Goal: Task Accomplishment & Management: Manage account settings

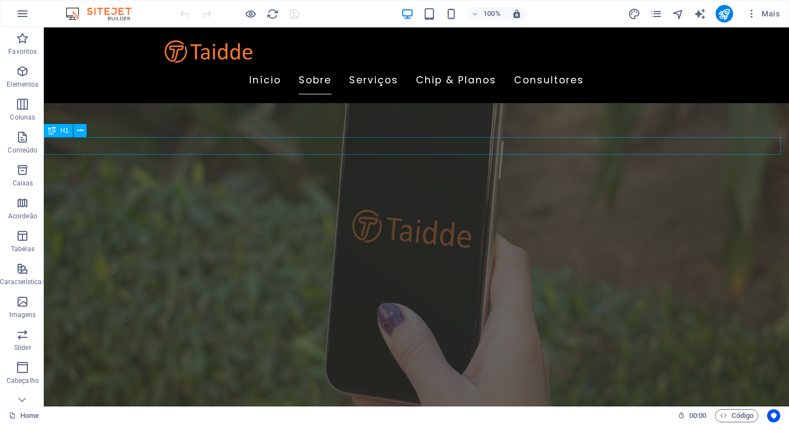
scroll to position [767, 0]
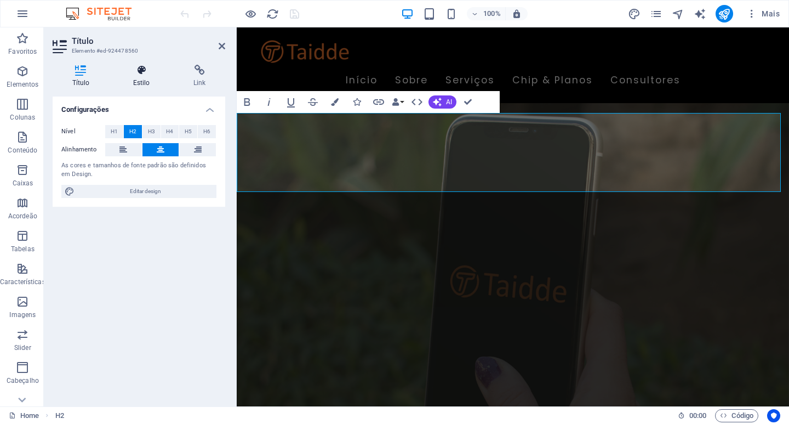
click at [145, 74] on icon at bounding box center [141, 70] width 56 height 11
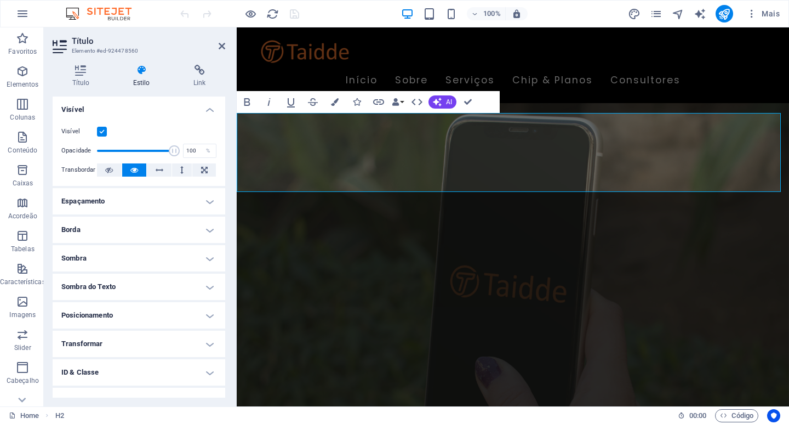
click at [104, 132] on label at bounding box center [102, 132] width 10 height 10
click at [0, 0] on input "Visível" at bounding box center [0, 0] width 0 height 0
drag, startPoint x: 221, startPoint y: 46, endPoint x: 174, endPoint y: 20, distance: 53.2
click at [221, 46] on icon at bounding box center [222, 46] width 7 height 9
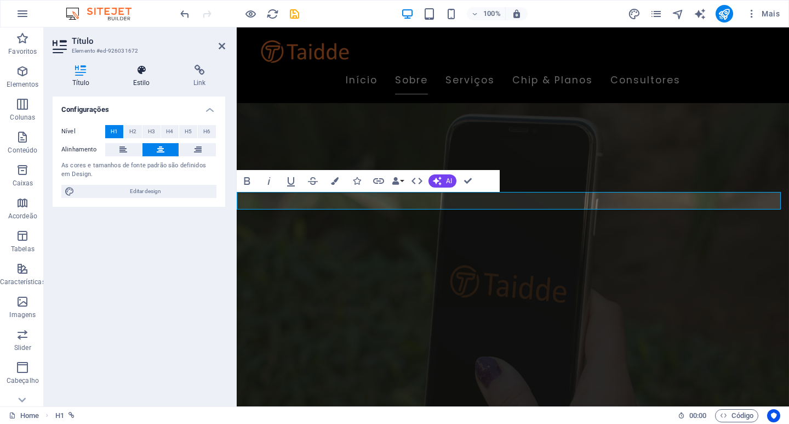
click at [146, 78] on h4 "Estilo" at bounding box center [143, 76] width 60 height 23
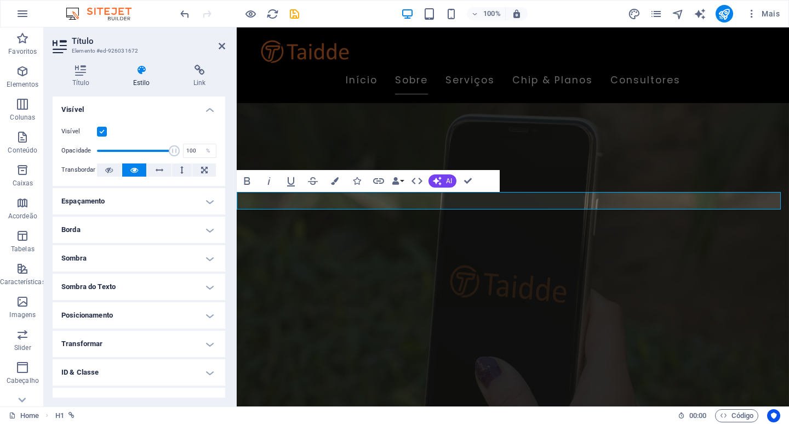
click at [98, 131] on label at bounding box center [102, 132] width 10 height 10
click at [0, 0] on input "Visível" at bounding box center [0, 0] width 0 height 0
drag, startPoint x: 220, startPoint y: 47, endPoint x: 178, endPoint y: 20, distance: 50.5
click at [220, 47] on icon at bounding box center [222, 46] width 7 height 9
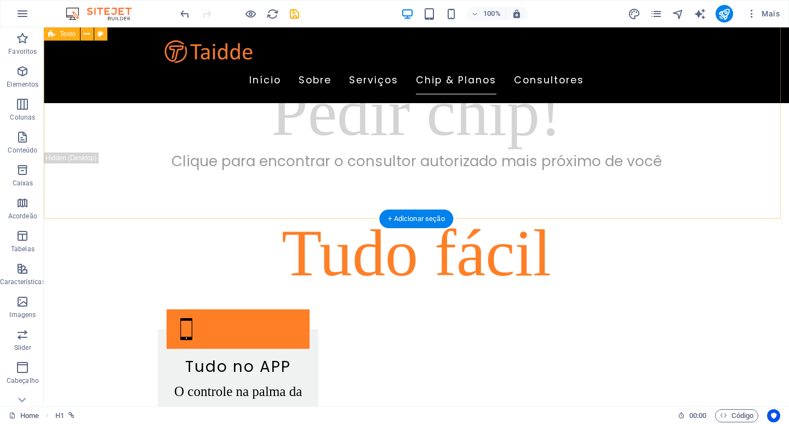
scroll to position [1590, 0]
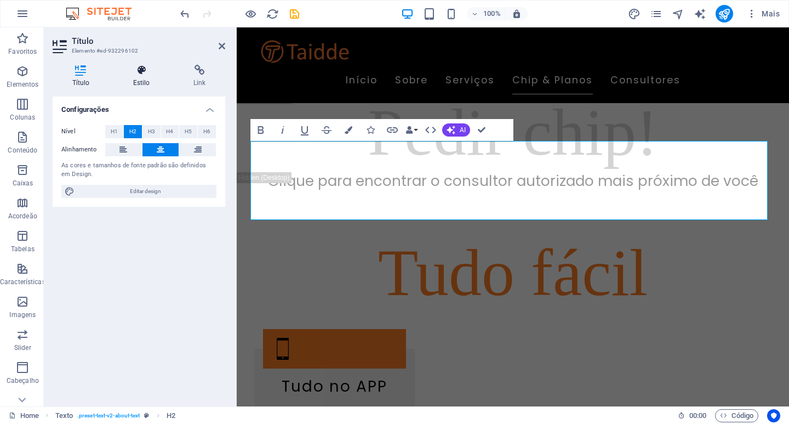
click at [143, 75] on icon at bounding box center [141, 70] width 56 height 11
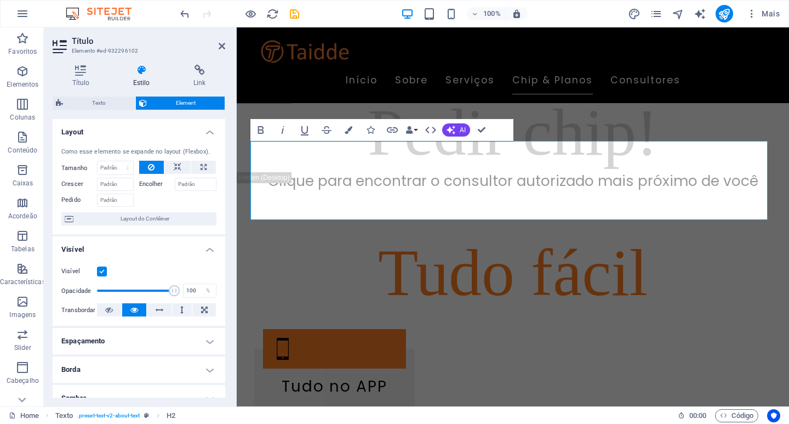
click at [100, 274] on label at bounding box center [102, 271] width 10 height 10
click at [0, 0] on input "Visível" at bounding box center [0, 0] width 0 height 0
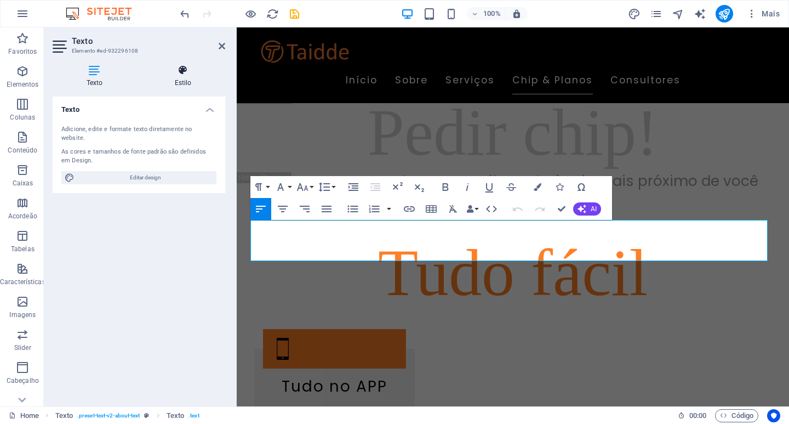
click at [182, 75] on icon at bounding box center [183, 70] width 84 height 11
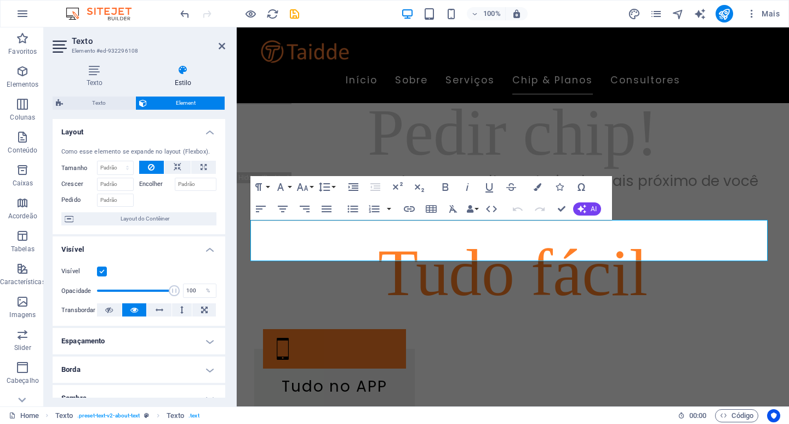
click at [100, 269] on label at bounding box center [102, 271] width 10 height 10
click at [0, 0] on input "Visível" at bounding box center [0, 0] width 0 height 0
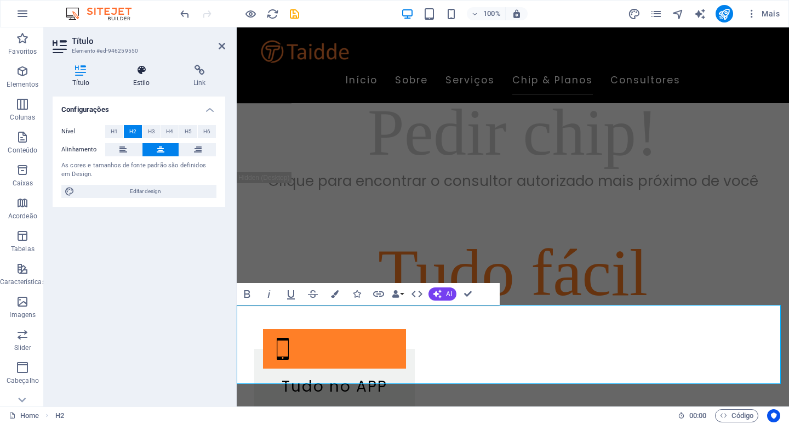
click at [145, 79] on h4 "Estilo" at bounding box center [143, 76] width 60 height 23
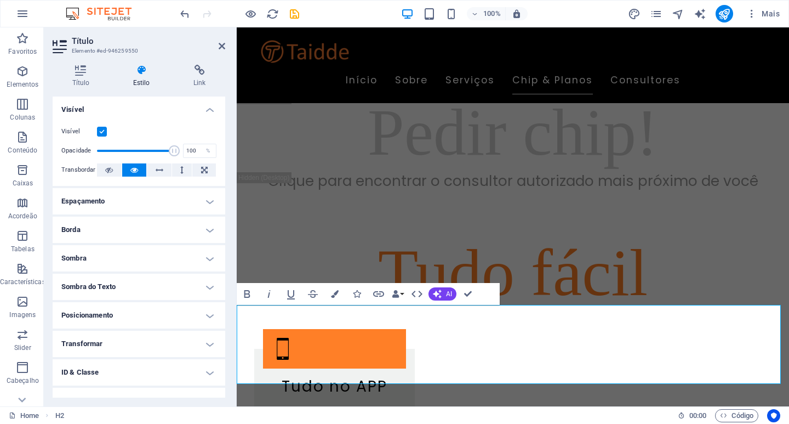
click at [103, 131] on label at bounding box center [102, 132] width 10 height 10
click at [0, 0] on input "Visível" at bounding box center [0, 0] width 0 height 0
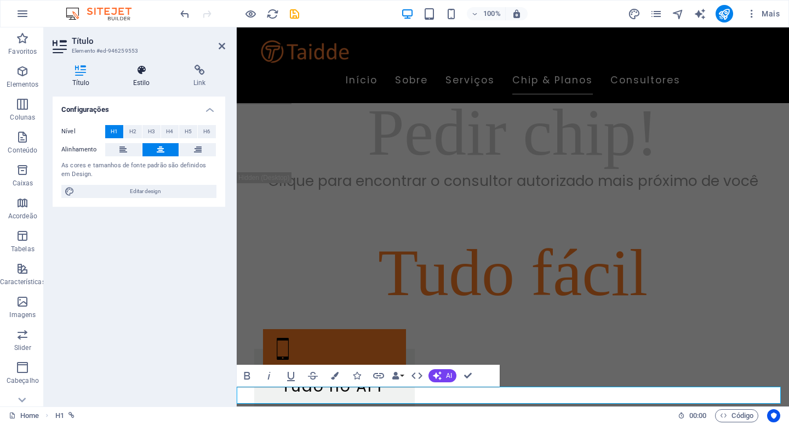
click at [142, 81] on h4 "Estilo" at bounding box center [143, 76] width 60 height 23
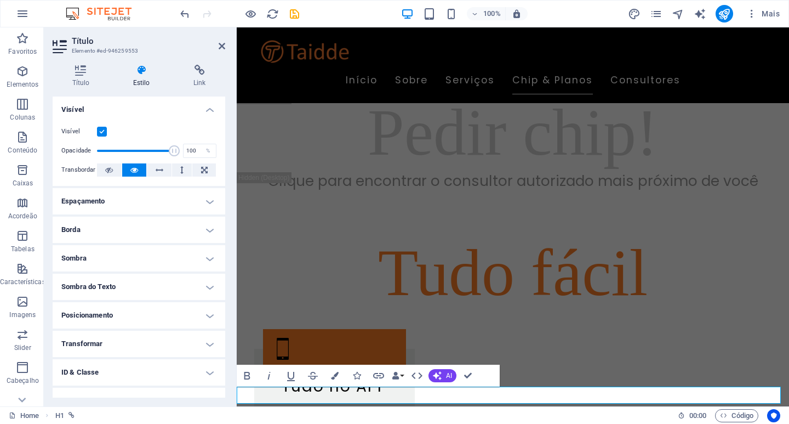
click at [103, 130] on label at bounding box center [102, 132] width 10 height 10
click at [0, 0] on input "Visível" at bounding box center [0, 0] width 0 height 0
click at [221, 42] on icon at bounding box center [222, 46] width 7 height 9
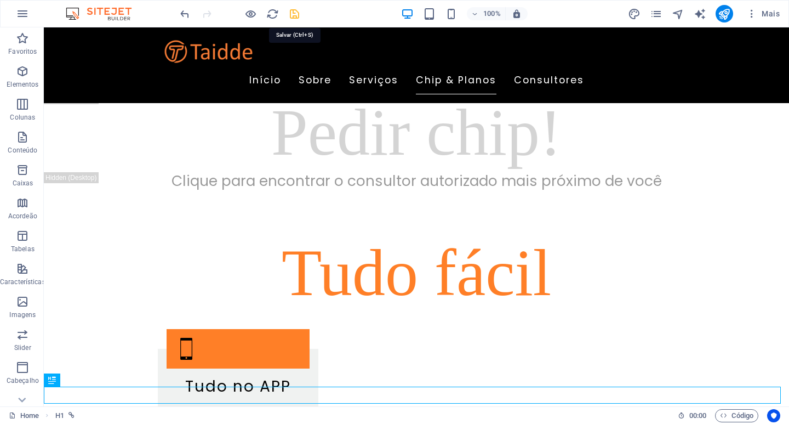
click at [296, 13] on icon "save" at bounding box center [294, 14] width 13 height 13
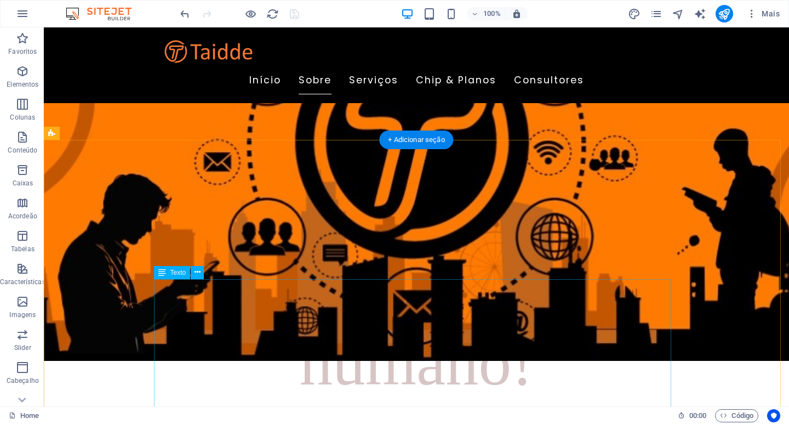
scroll to position [329, 0]
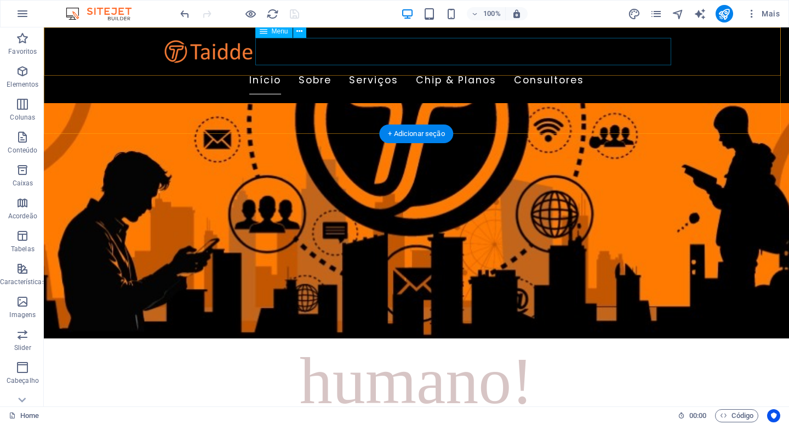
click at [460, 67] on nav "Início Sobre Serviços Chip & Planos Consultores" at bounding box center [417, 80] width 518 height 27
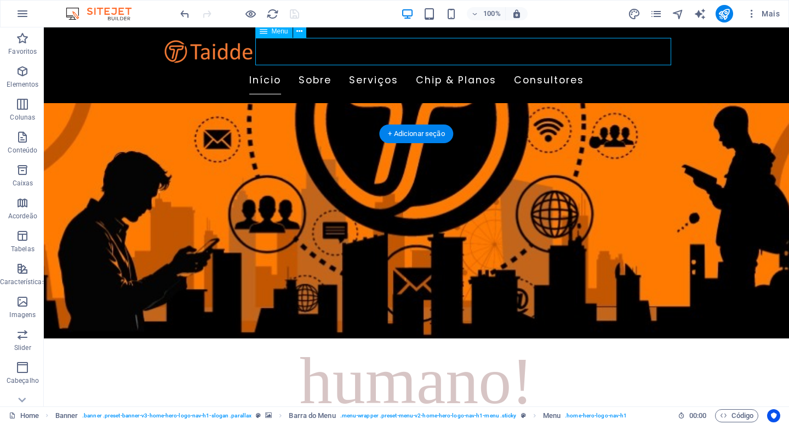
click at [460, 67] on nav "Início Sobre Serviços Chip & Planos Consultores" at bounding box center [417, 80] width 518 height 27
select select "1"
select select
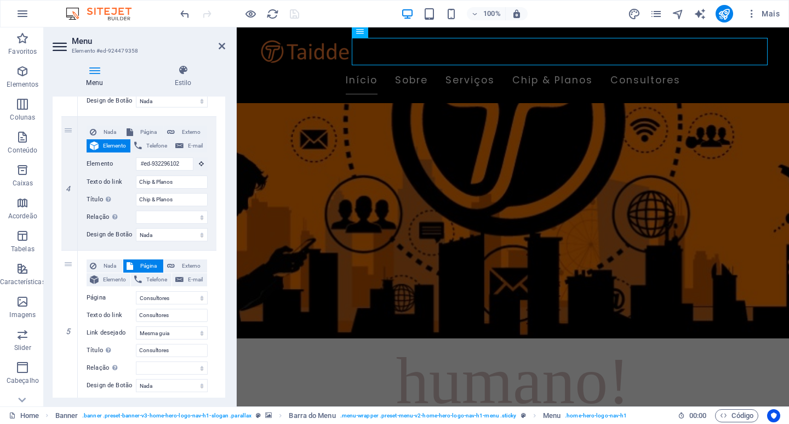
scroll to position [493, 0]
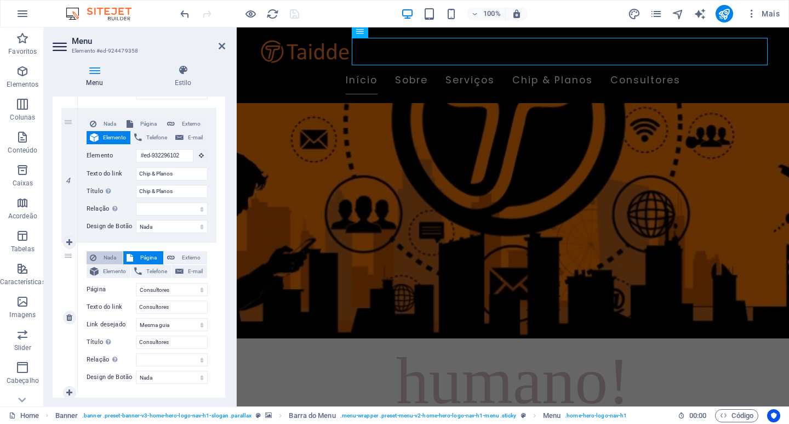
click at [102, 258] on span "Nada" at bounding box center [110, 257] width 20 height 13
select select
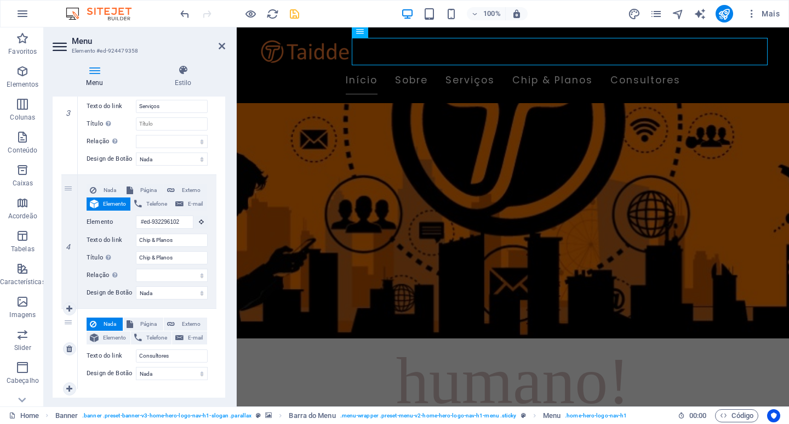
scroll to position [427, 0]
click at [149, 321] on span "Página" at bounding box center [149, 323] width 24 height 13
select select
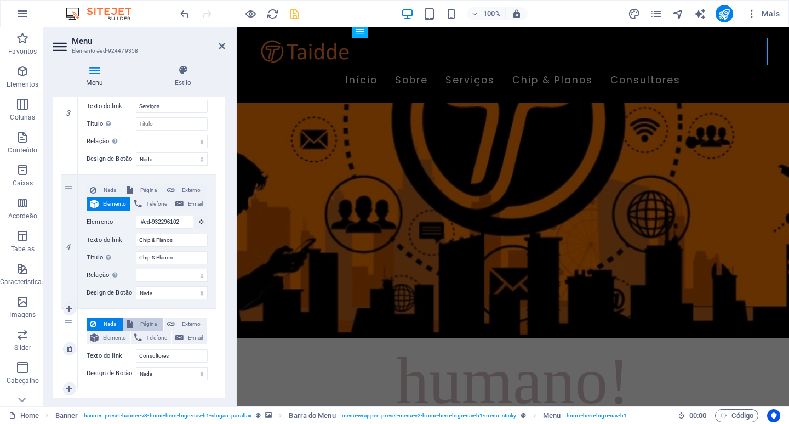
select select
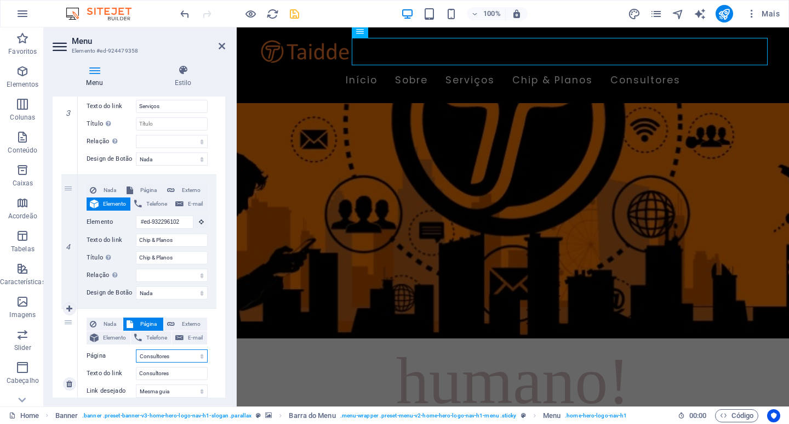
click at [172, 359] on select "Home Consultores Legal Notice Privacy Nova página" at bounding box center [172, 355] width 72 height 13
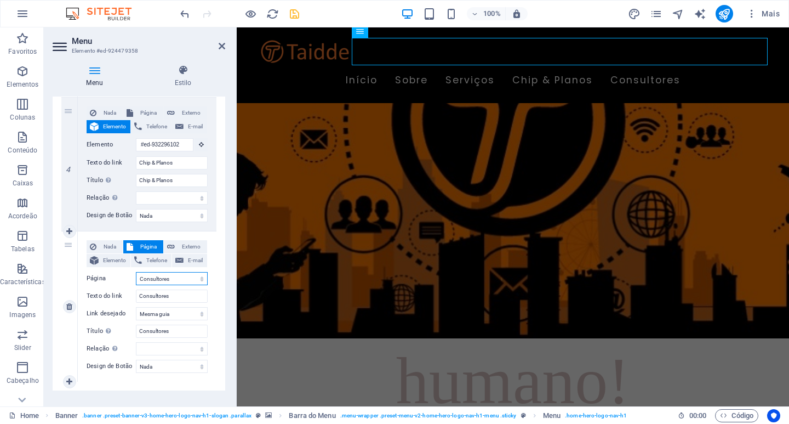
scroll to position [527, 0]
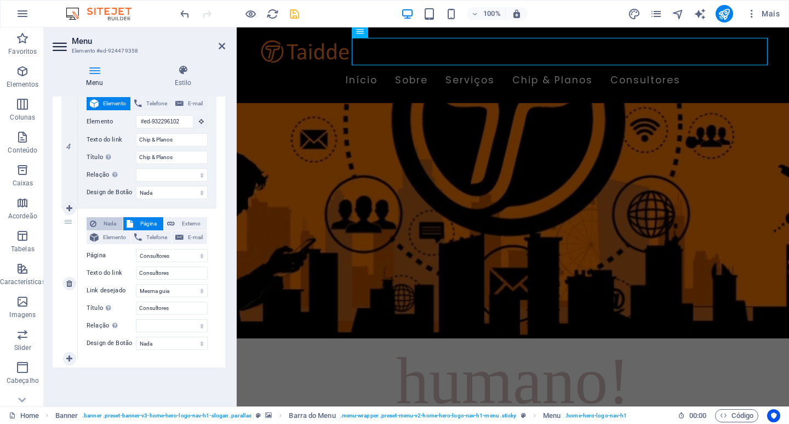
click at [108, 219] on span "Nada" at bounding box center [110, 223] width 20 height 13
select select
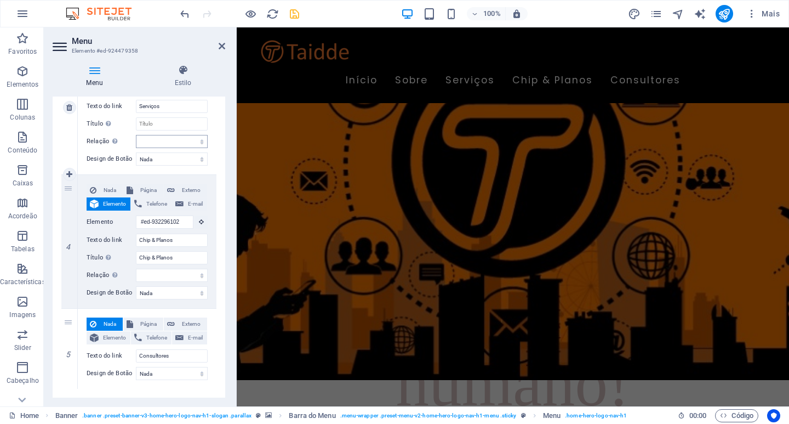
scroll to position [281, 0]
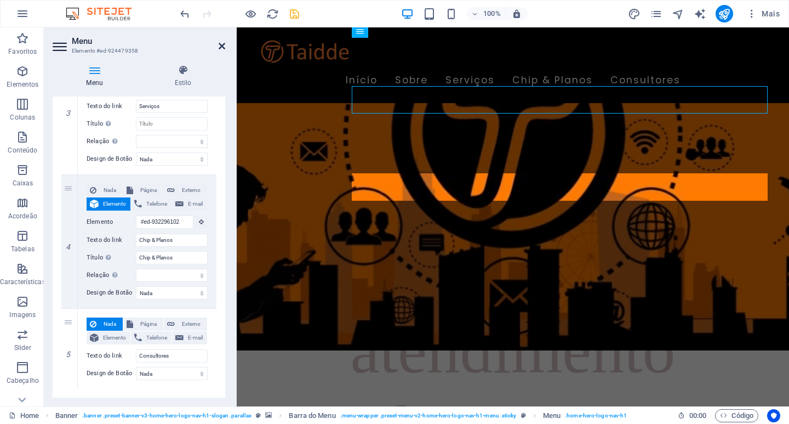
click at [219, 46] on icon at bounding box center [222, 46] width 7 height 9
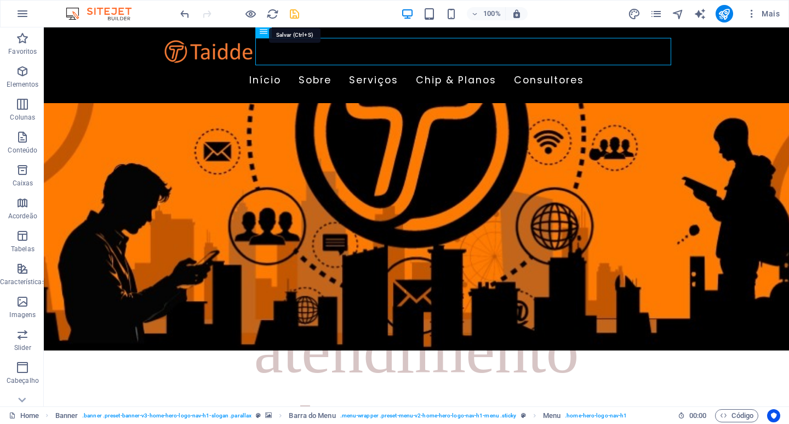
click at [291, 15] on icon "save" at bounding box center [294, 14] width 13 height 13
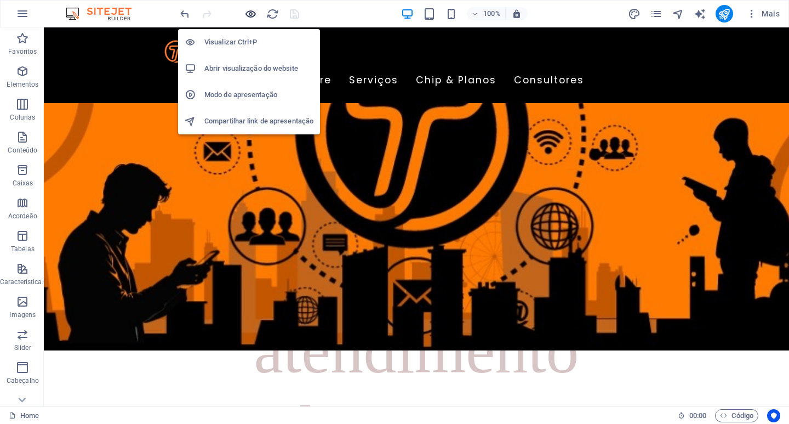
click at [253, 14] on icon "button" at bounding box center [250, 14] width 13 height 13
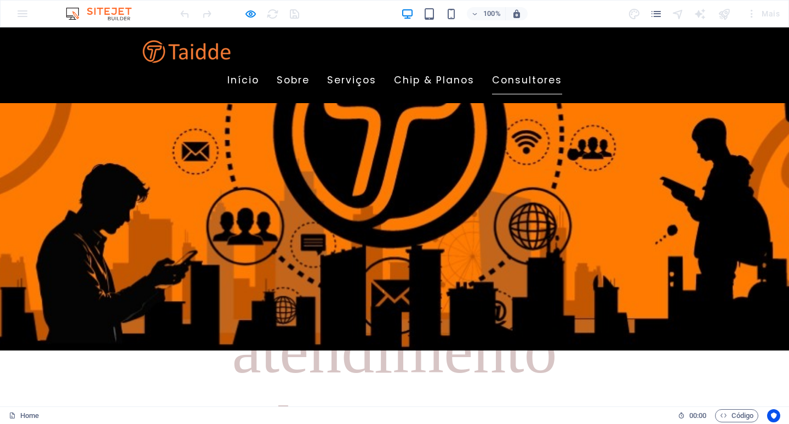
click at [556, 67] on link "Consultores" at bounding box center [527, 80] width 70 height 27
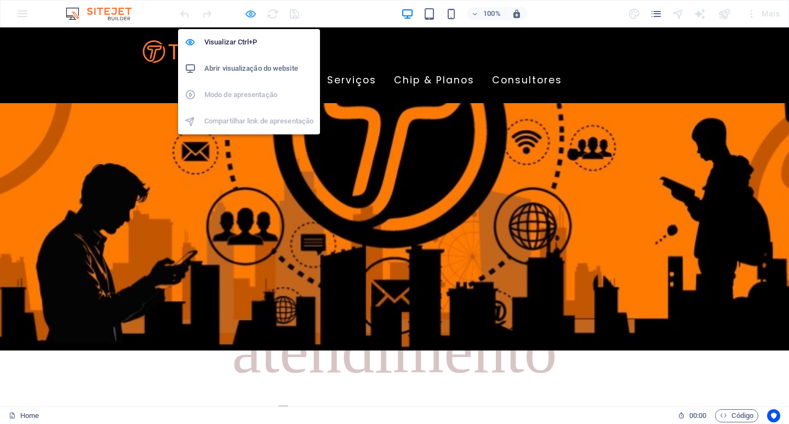
click at [247, 14] on icon "button" at bounding box center [250, 14] width 13 height 13
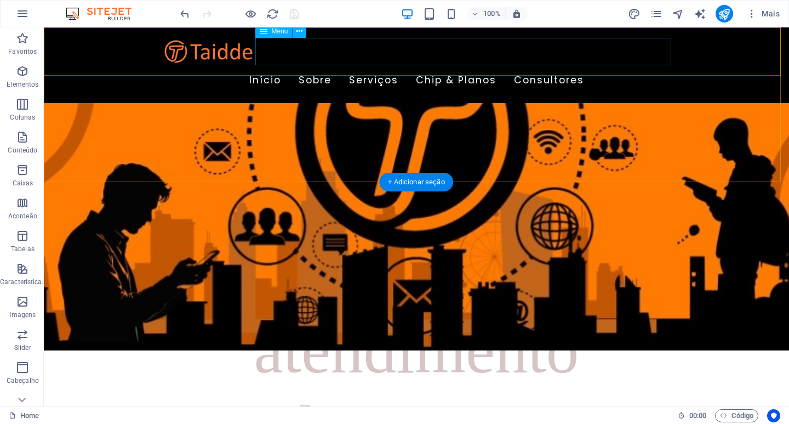
click at [374, 67] on nav "Início Sobre Serviços Chip & Planos Consultores" at bounding box center [417, 80] width 518 height 27
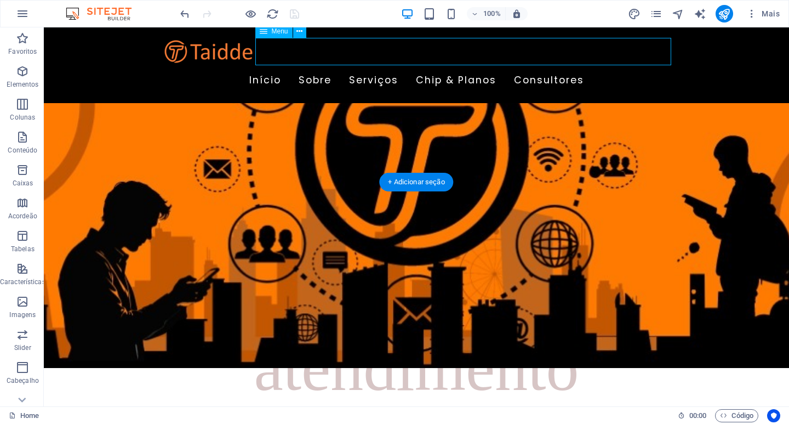
drag, startPoint x: 376, startPoint y: 55, endPoint x: 184, endPoint y: 55, distance: 191.3
click at [377, 67] on nav "Início Sobre Serviços Chip & Planos Consultores" at bounding box center [417, 80] width 518 height 27
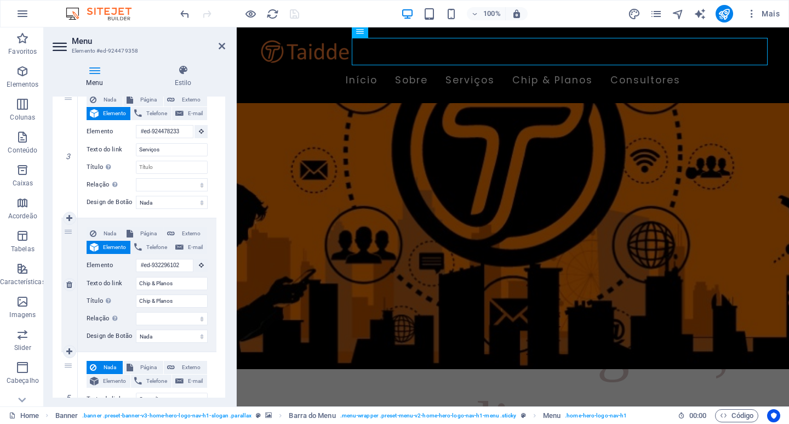
scroll to position [427, 0]
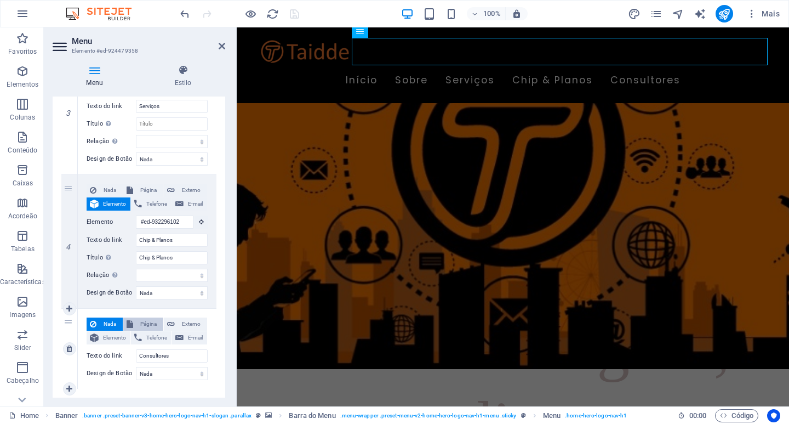
click at [152, 324] on span "Página" at bounding box center [149, 323] width 24 height 13
select select
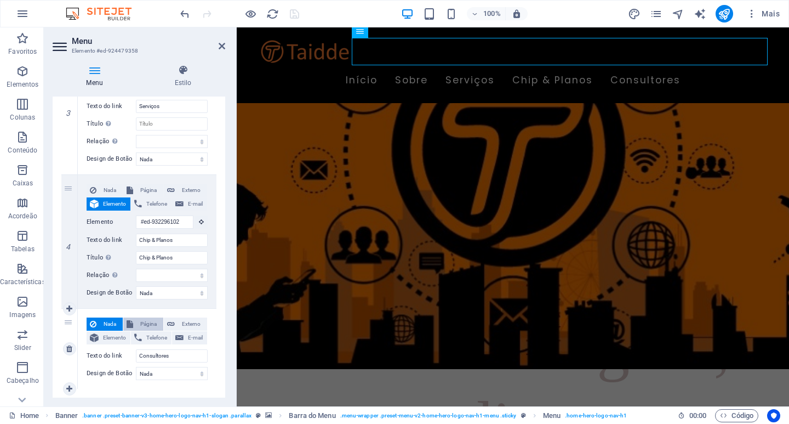
select select
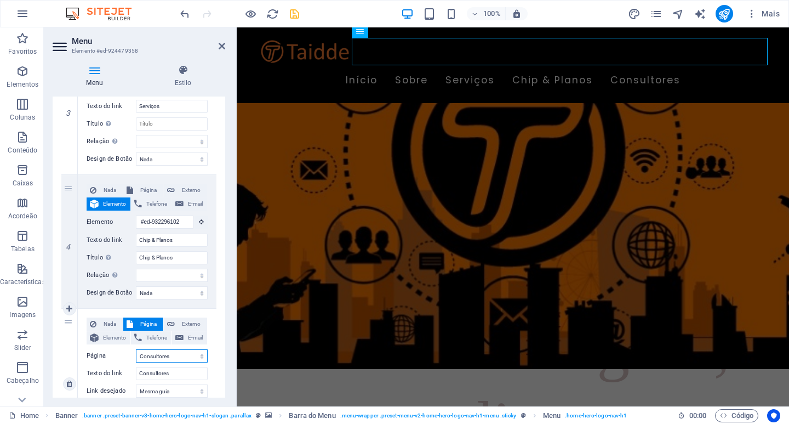
scroll to position [372, 0]
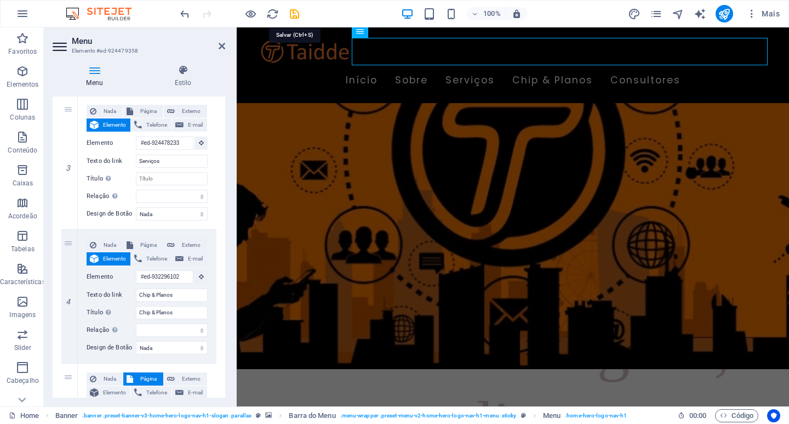
click at [293, 12] on icon "save" at bounding box center [294, 14] width 13 height 13
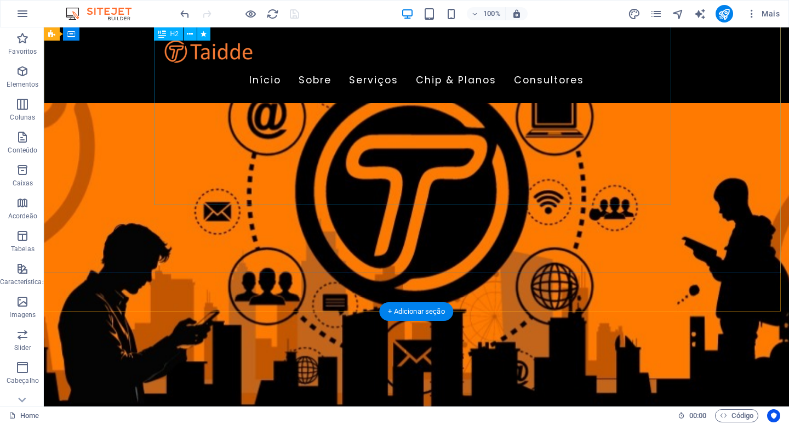
scroll to position [151, 0]
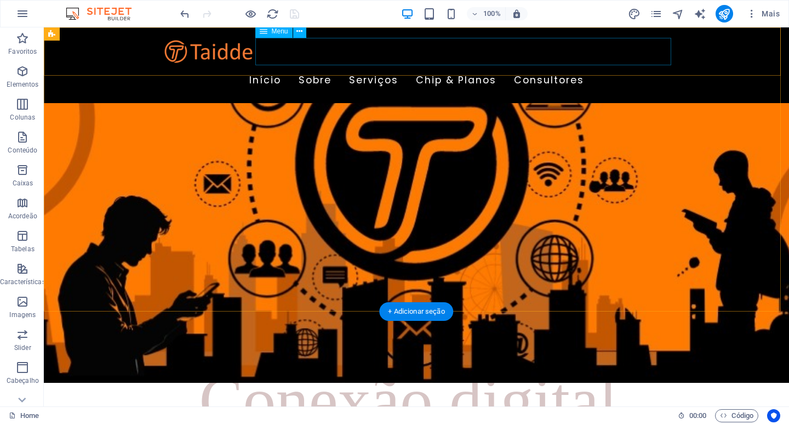
click at [432, 67] on nav "Início Sobre Serviços Chip & Planos Consultores" at bounding box center [417, 80] width 518 height 27
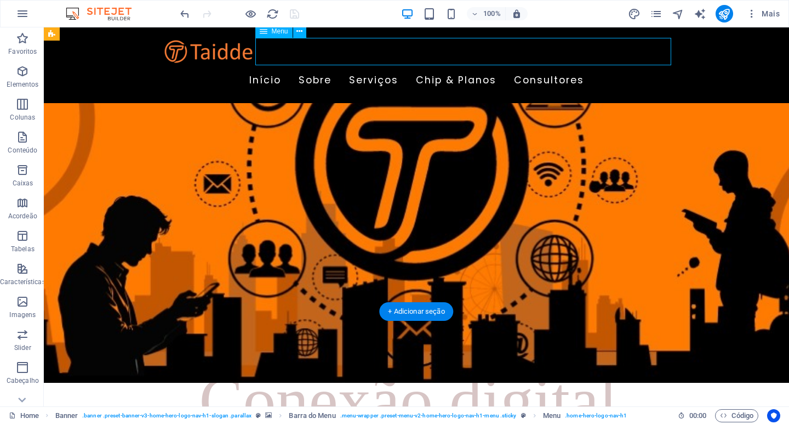
click at [432, 67] on nav "Início Sobre Serviços Chip & Planos Consultores" at bounding box center [417, 80] width 518 height 27
select select "1"
select select
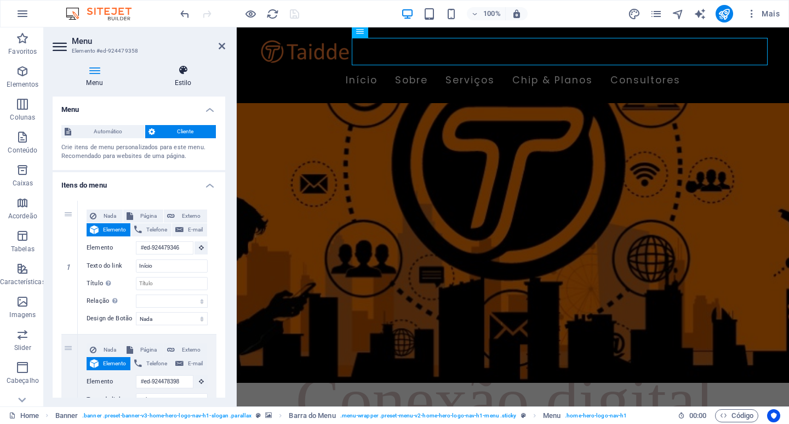
click at [185, 69] on icon at bounding box center [183, 70] width 84 height 11
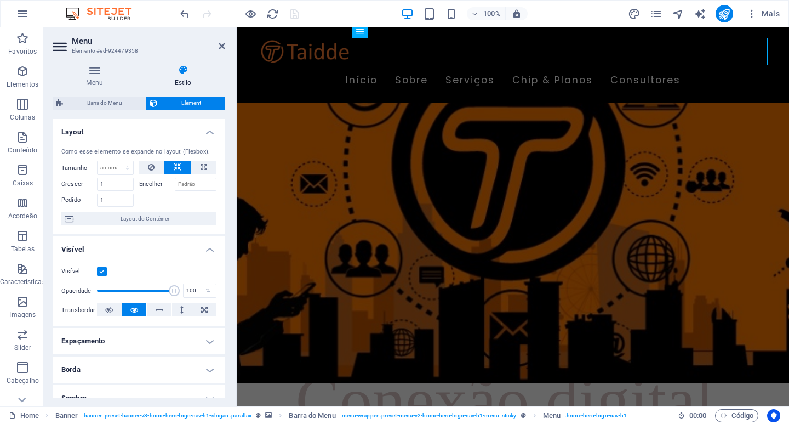
click at [104, 271] on label at bounding box center [102, 271] width 10 height 10
click at [0, 0] on input "Visível" at bounding box center [0, 0] width 0 height 0
click at [292, 15] on icon "save" at bounding box center [294, 14] width 13 height 13
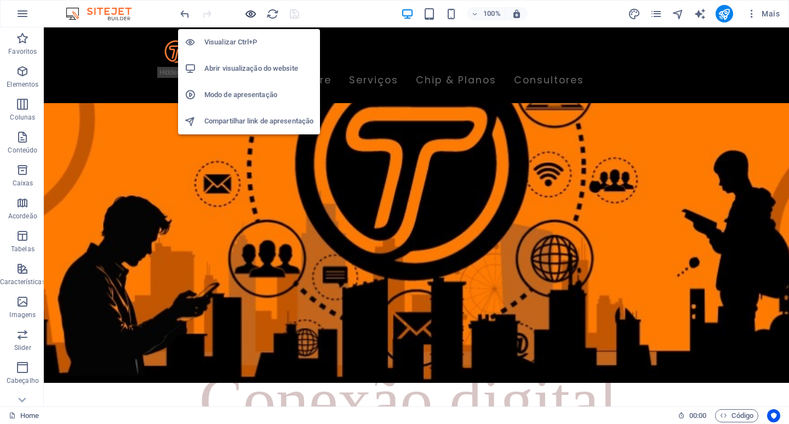
click at [252, 13] on icon "button" at bounding box center [250, 14] width 13 height 13
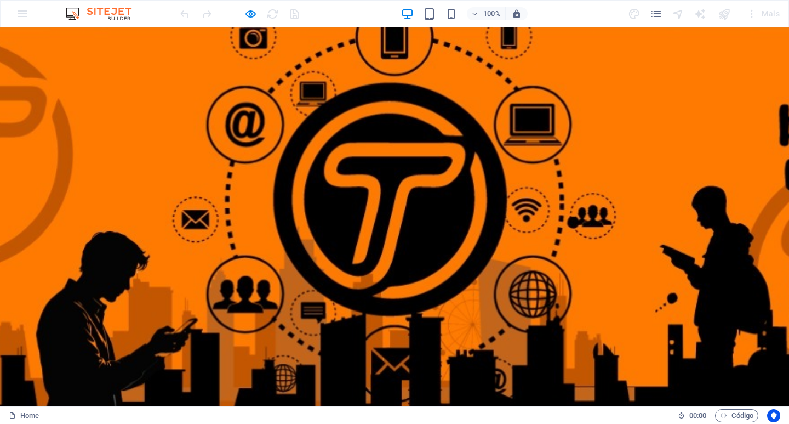
scroll to position [0, 0]
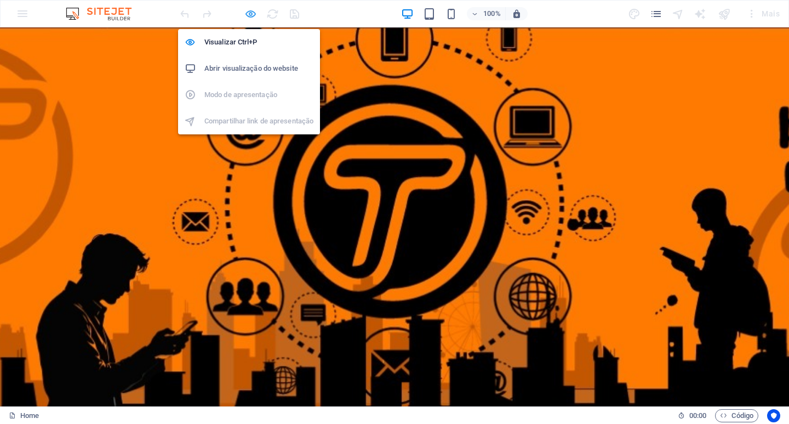
click at [251, 15] on icon "button" at bounding box center [250, 14] width 13 height 13
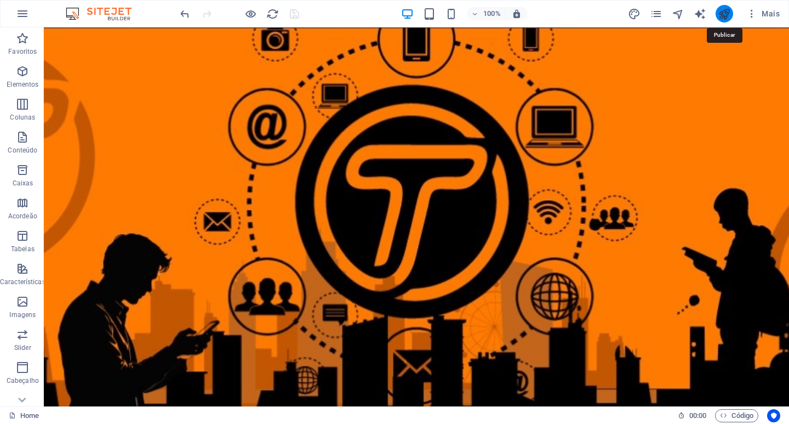
click at [727, 16] on icon "publish" at bounding box center [724, 14] width 13 height 13
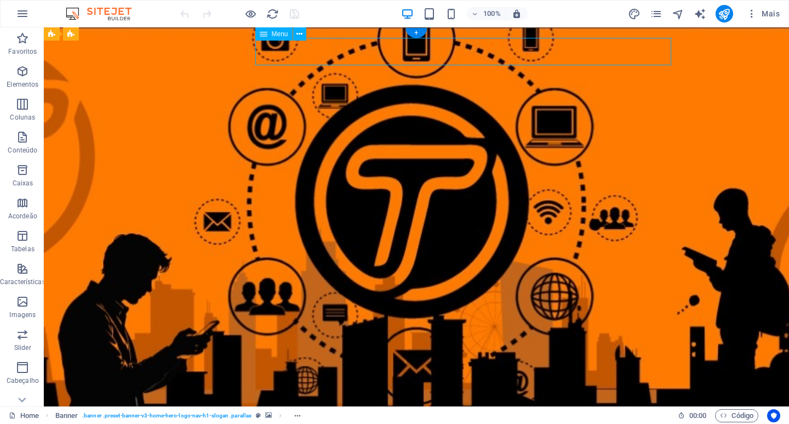
select select "1"
select select
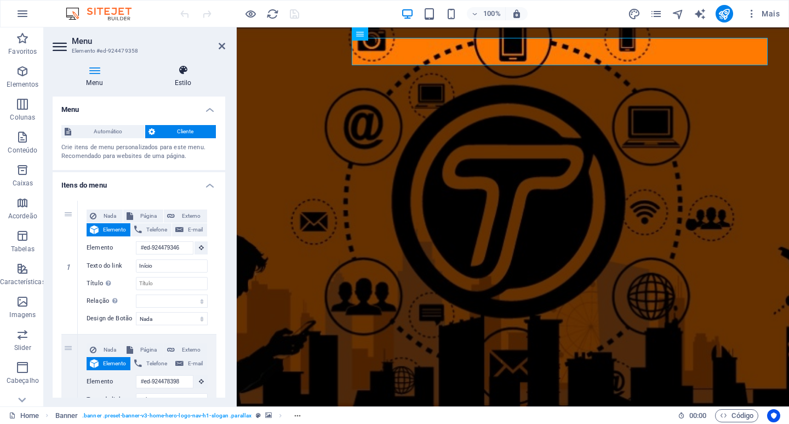
click at [182, 71] on icon at bounding box center [183, 70] width 84 height 11
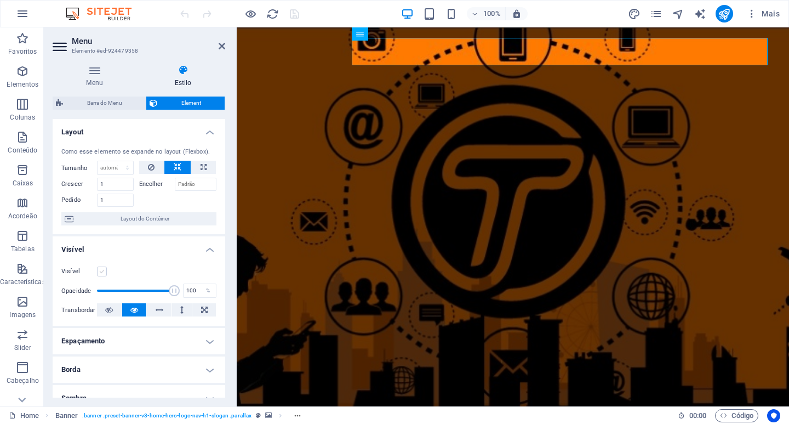
click at [104, 271] on label at bounding box center [102, 271] width 10 height 10
click at [0, 0] on input "Visível" at bounding box center [0, 0] width 0 height 0
click at [221, 46] on icon at bounding box center [222, 46] width 7 height 9
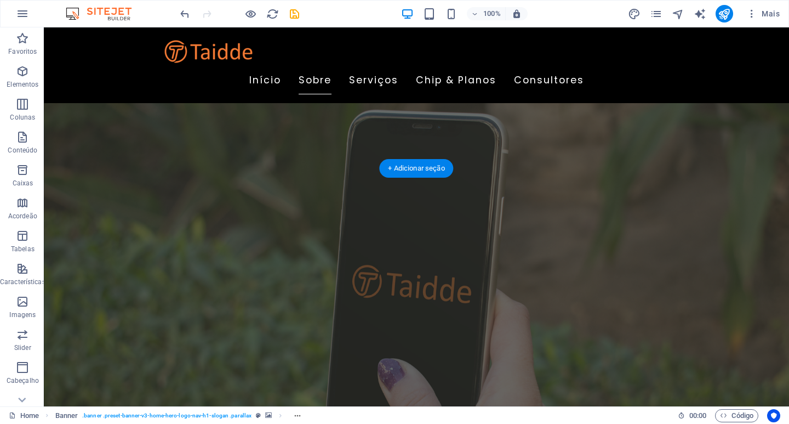
scroll to position [767, 0]
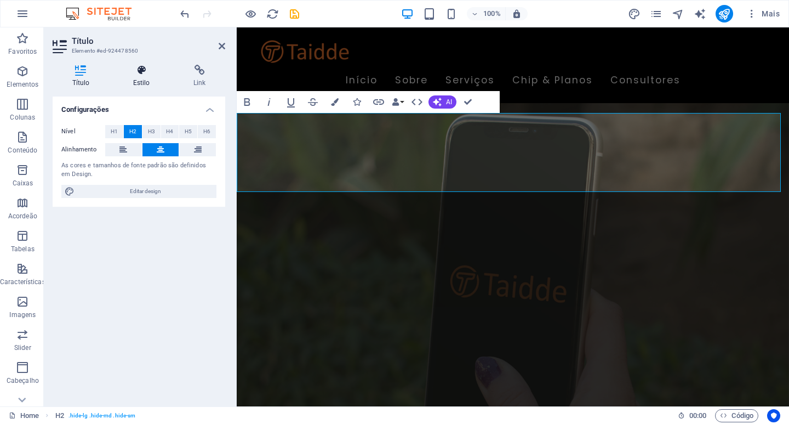
click at [142, 72] on icon at bounding box center [141, 70] width 56 height 11
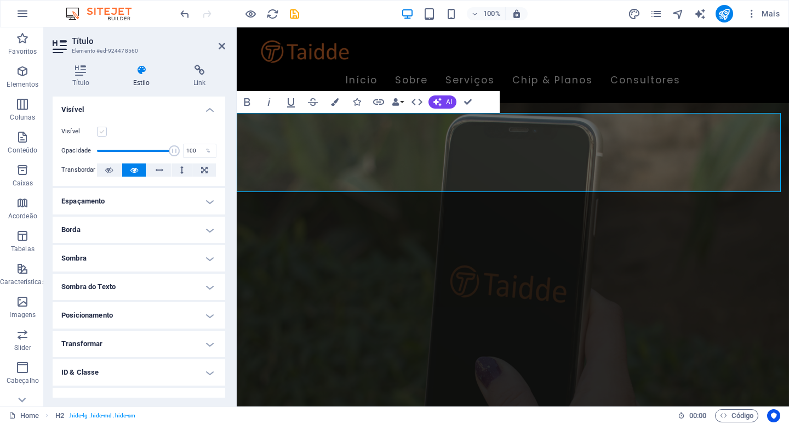
click at [103, 132] on label at bounding box center [102, 132] width 10 height 10
click at [0, 0] on input "Visível" at bounding box center [0, 0] width 0 height 0
click at [223, 44] on icon at bounding box center [222, 46] width 7 height 9
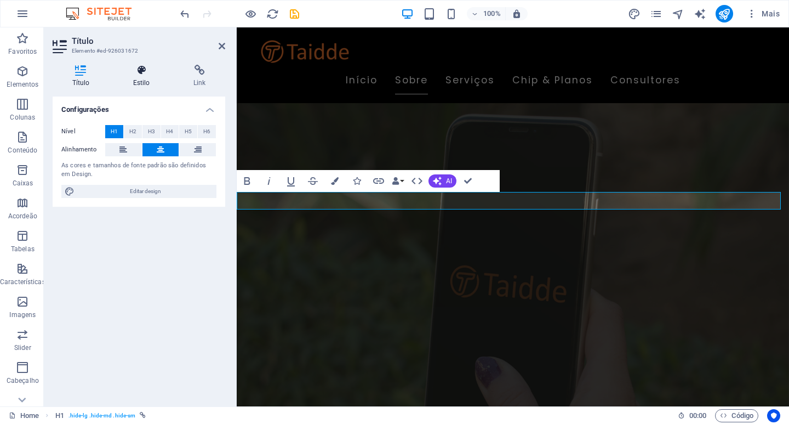
click at [145, 74] on icon at bounding box center [141, 70] width 56 height 11
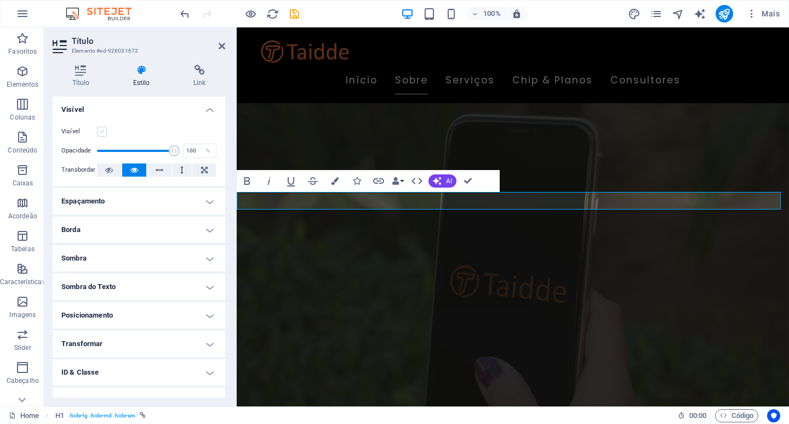
click at [105, 129] on label at bounding box center [102, 132] width 10 height 10
click at [0, 0] on input "Visível" at bounding box center [0, 0] width 0 height 0
click at [220, 48] on icon at bounding box center [222, 46] width 7 height 9
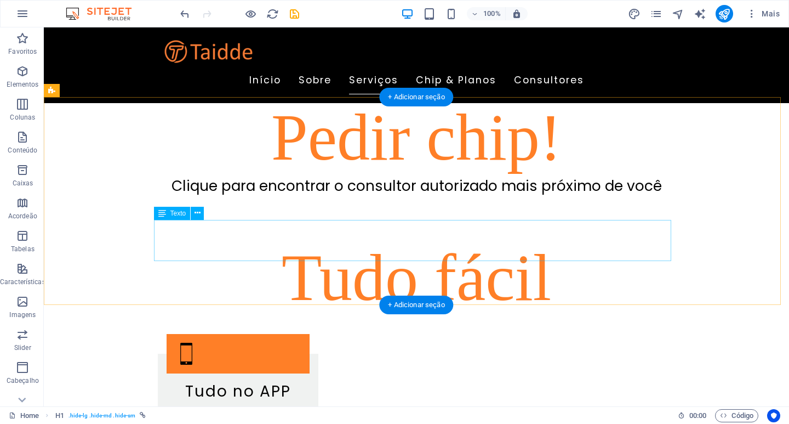
scroll to position [1590, 0]
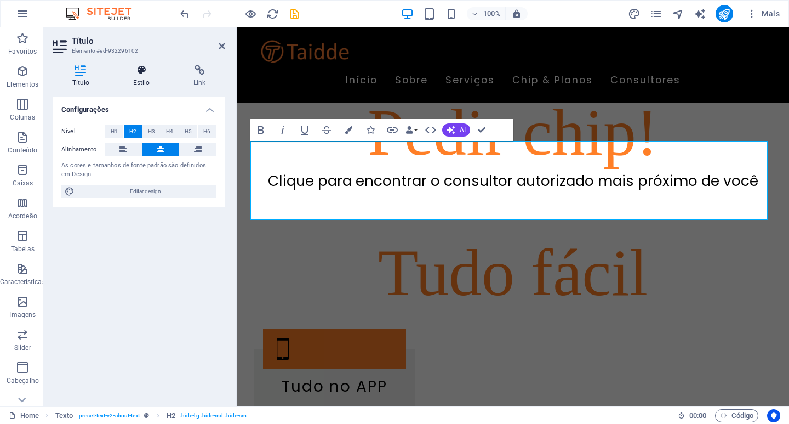
click at [141, 75] on icon at bounding box center [141, 70] width 56 height 11
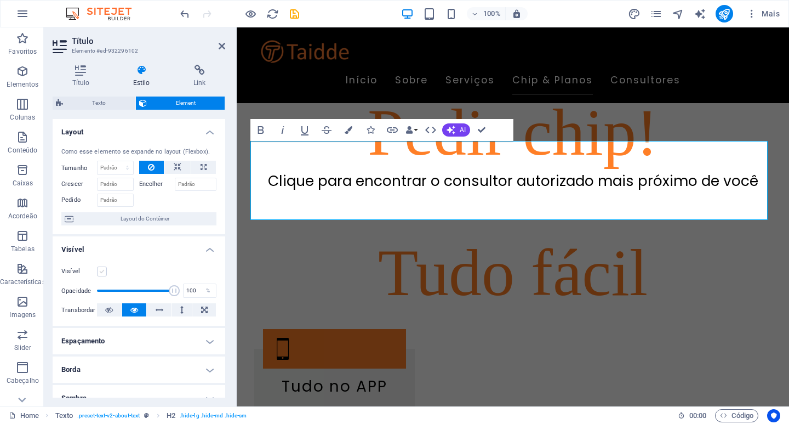
click at [101, 269] on label at bounding box center [102, 271] width 10 height 10
click at [0, 0] on input "Visível" at bounding box center [0, 0] width 0 height 0
click at [220, 45] on icon at bounding box center [222, 46] width 7 height 9
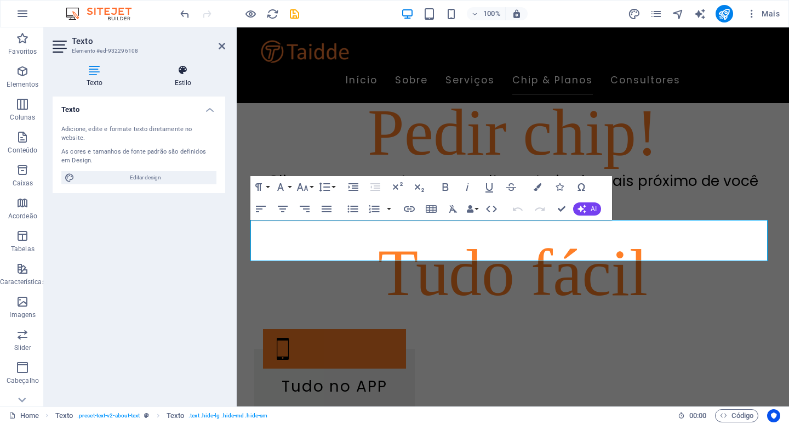
click at [181, 75] on icon at bounding box center [183, 70] width 84 height 11
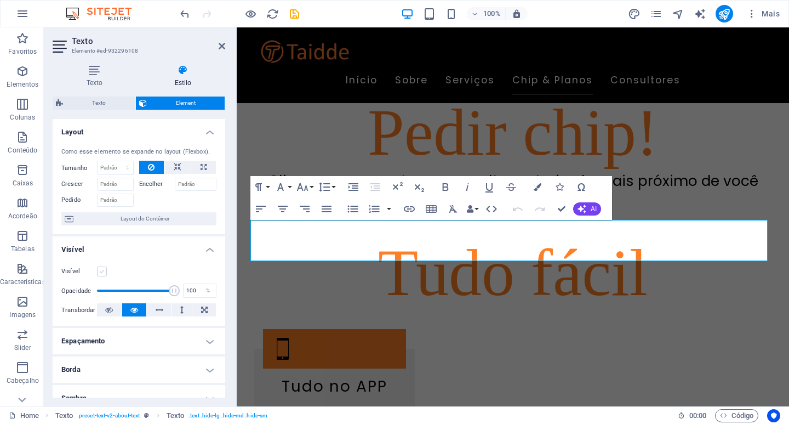
click at [102, 274] on label at bounding box center [102, 271] width 10 height 10
click at [0, 0] on input "Visível" at bounding box center [0, 0] width 0 height 0
click at [219, 49] on icon at bounding box center [222, 46] width 7 height 9
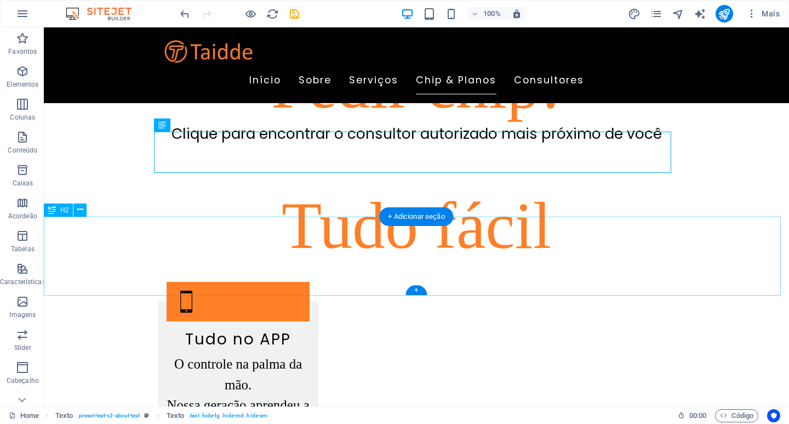
scroll to position [1699, 0]
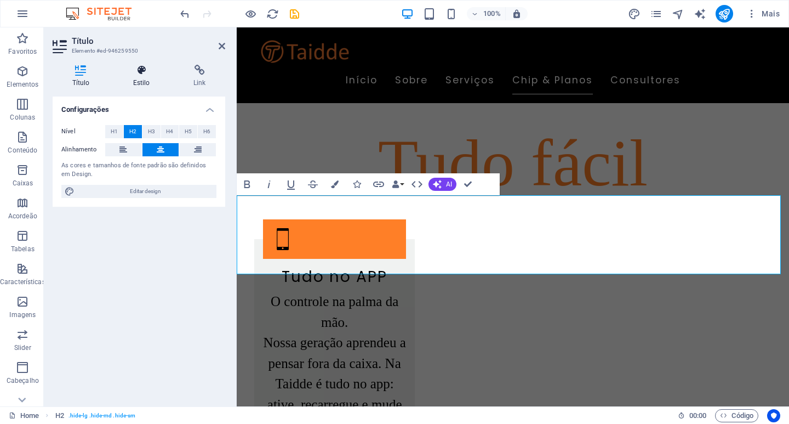
click at [138, 71] on icon at bounding box center [141, 70] width 56 height 11
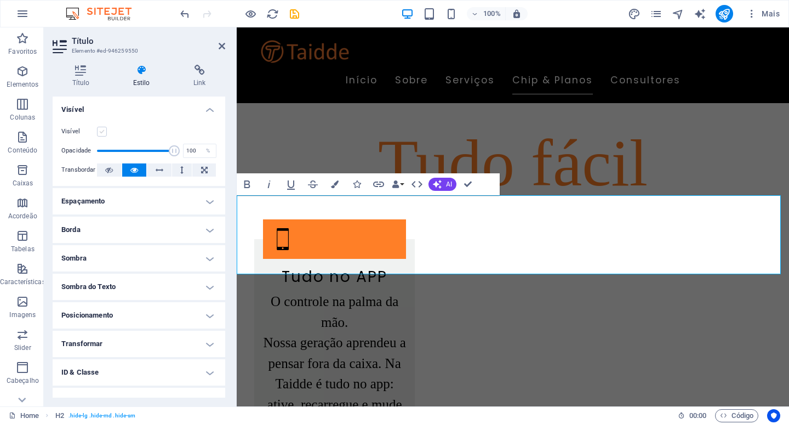
click at [98, 133] on label at bounding box center [102, 132] width 10 height 10
click at [0, 0] on input "Visível" at bounding box center [0, 0] width 0 height 0
click at [220, 47] on icon at bounding box center [222, 46] width 7 height 9
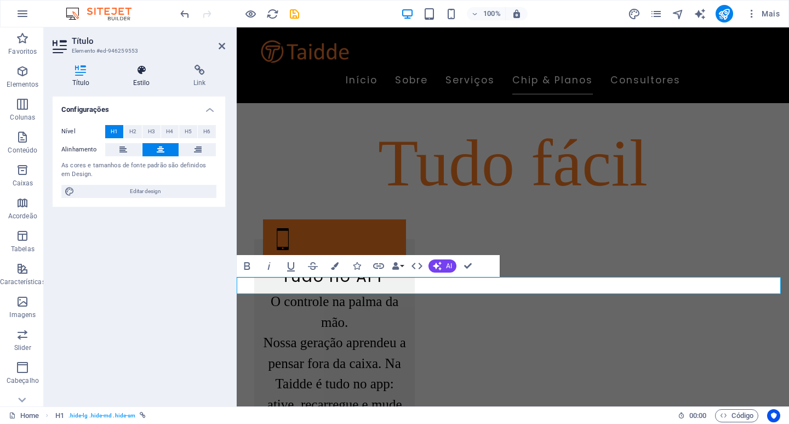
click at [141, 65] on icon at bounding box center [141, 70] width 56 height 11
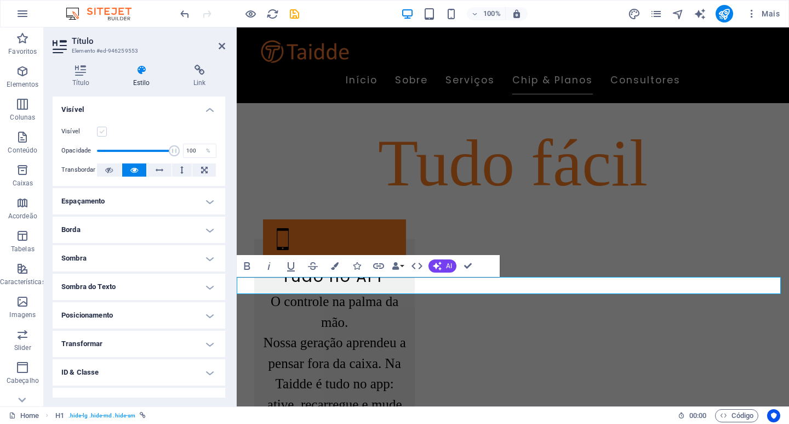
click at [102, 134] on label at bounding box center [102, 132] width 10 height 10
click at [0, 0] on input "Visível" at bounding box center [0, 0] width 0 height 0
click at [221, 43] on icon at bounding box center [222, 46] width 7 height 9
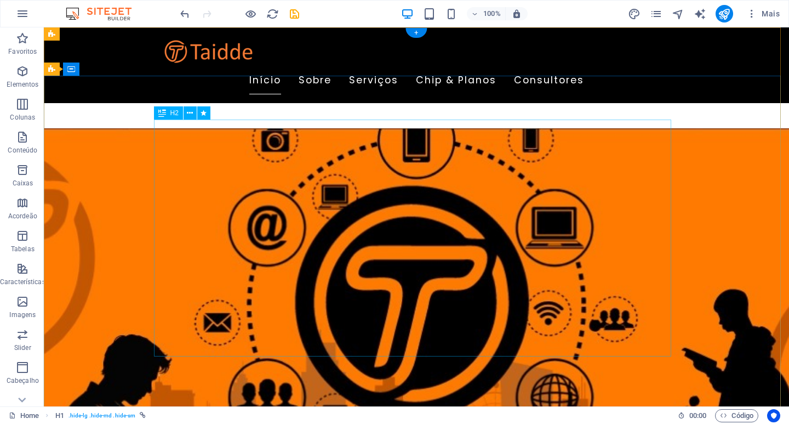
scroll to position [0, 0]
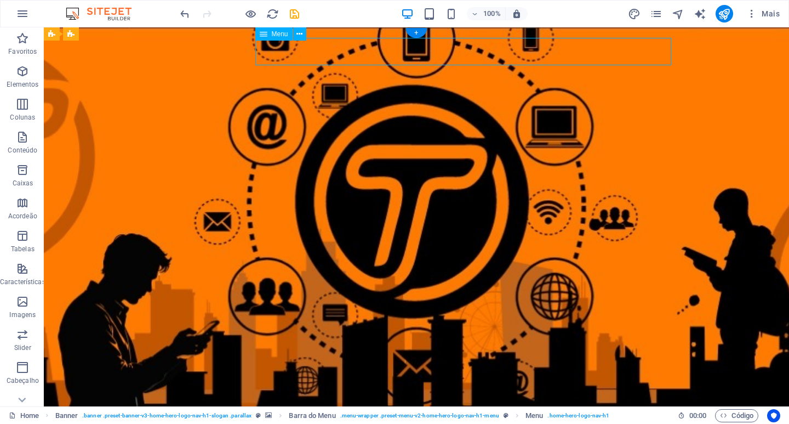
drag, startPoint x: 570, startPoint y: 52, endPoint x: 377, endPoint y: 52, distance: 192.4
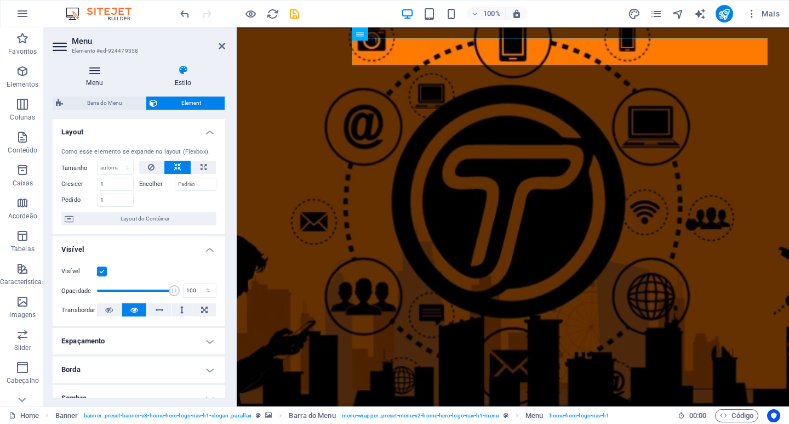
click at [88, 76] on h4 "Menu" at bounding box center [97, 76] width 88 height 23
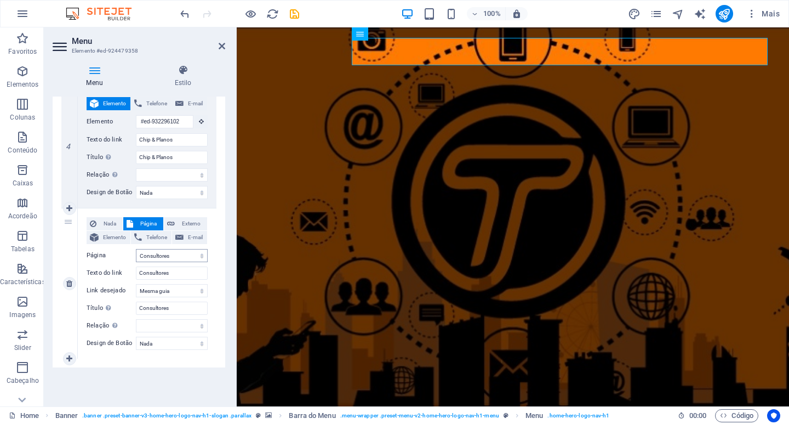
scroll to position [363, 0]
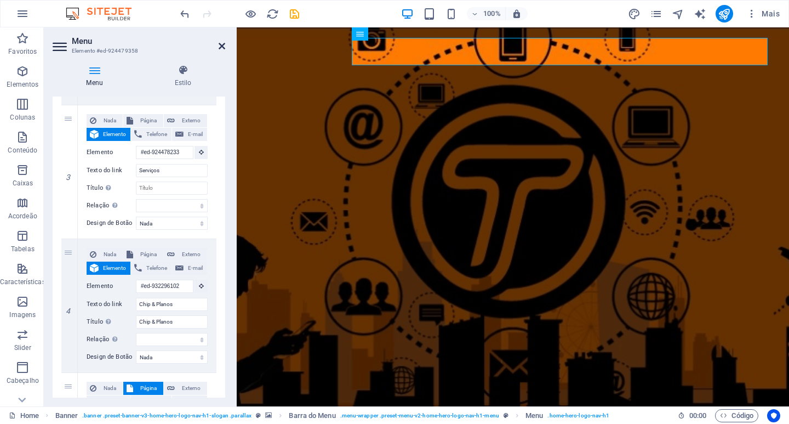
click at [223, 44] on icon at bounding box center [222, 46] width 7 height 9
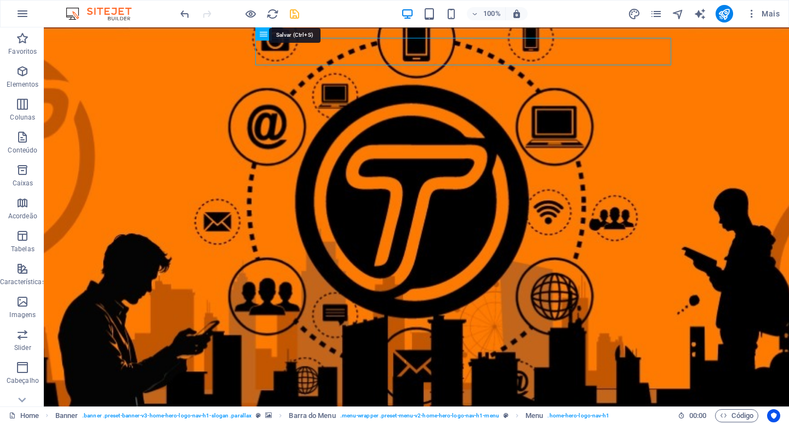
click at [297, 12] on icon "save" at bounding box center [294, 14] width 13 height 13
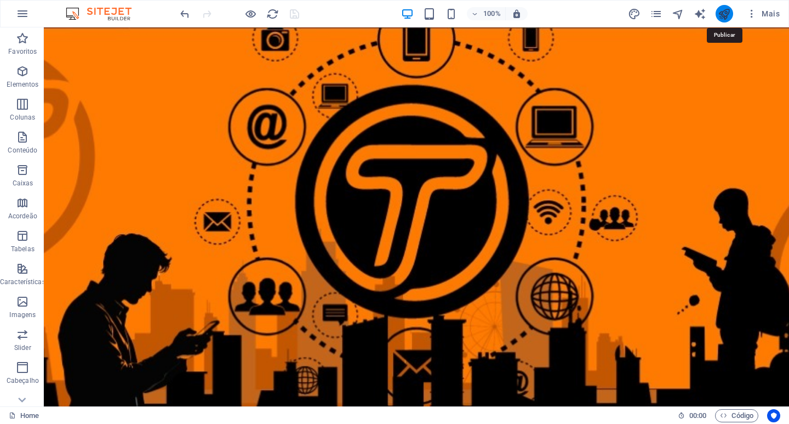
click at [731, 13] on icon "publish" at bounding box center [724, 14] width 13 height 13
